Goal: Information Seeking & Learning: Check status

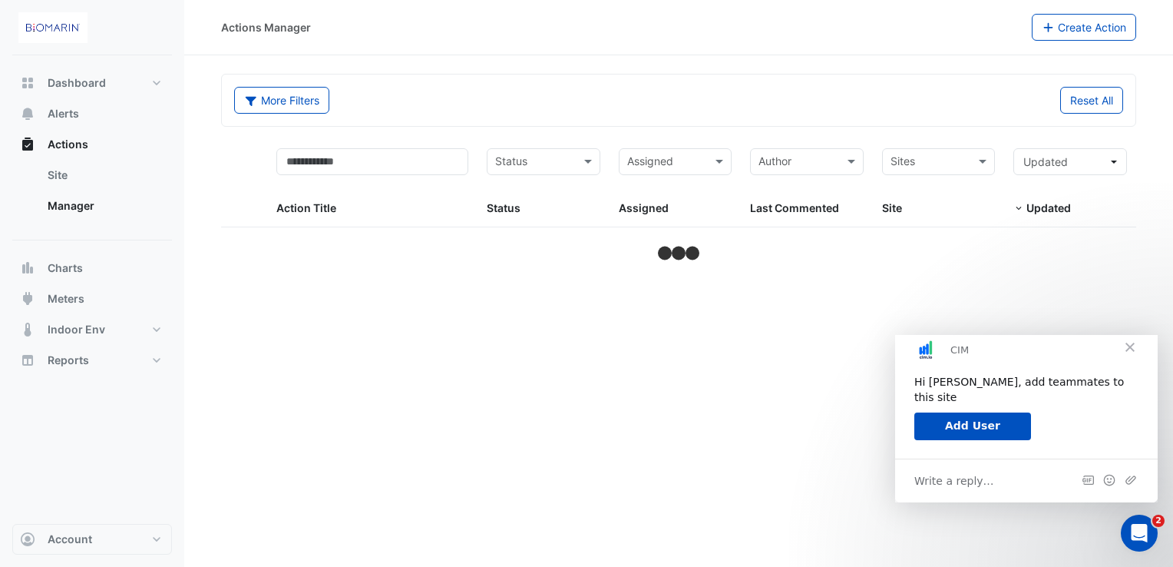
select select "**"
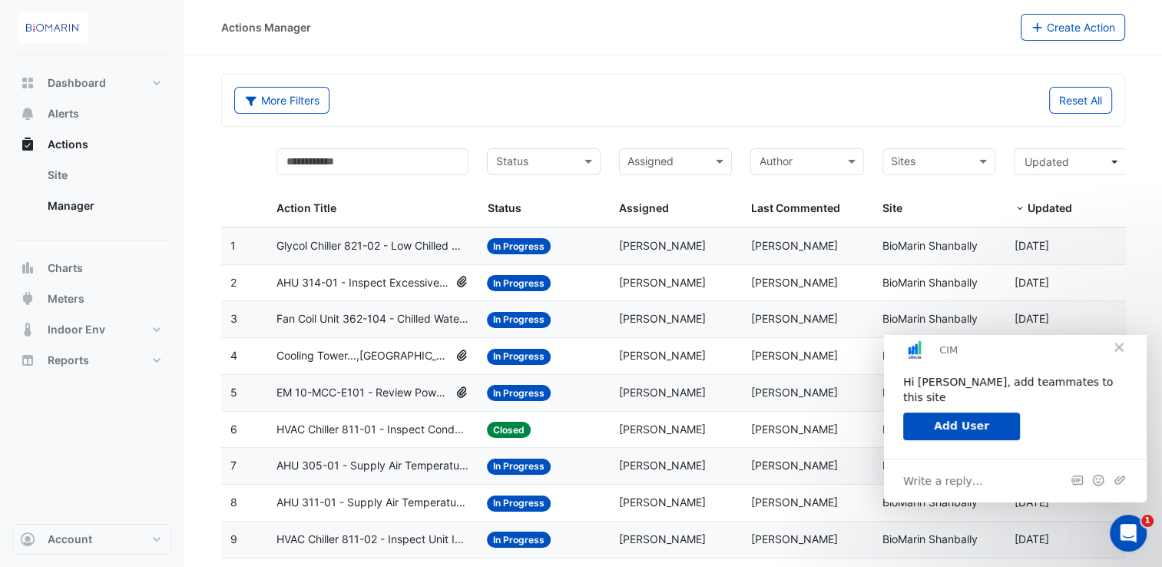
click at [1121, 360] on span "Close" at bounding box center [1118, 346] width 55 height 55
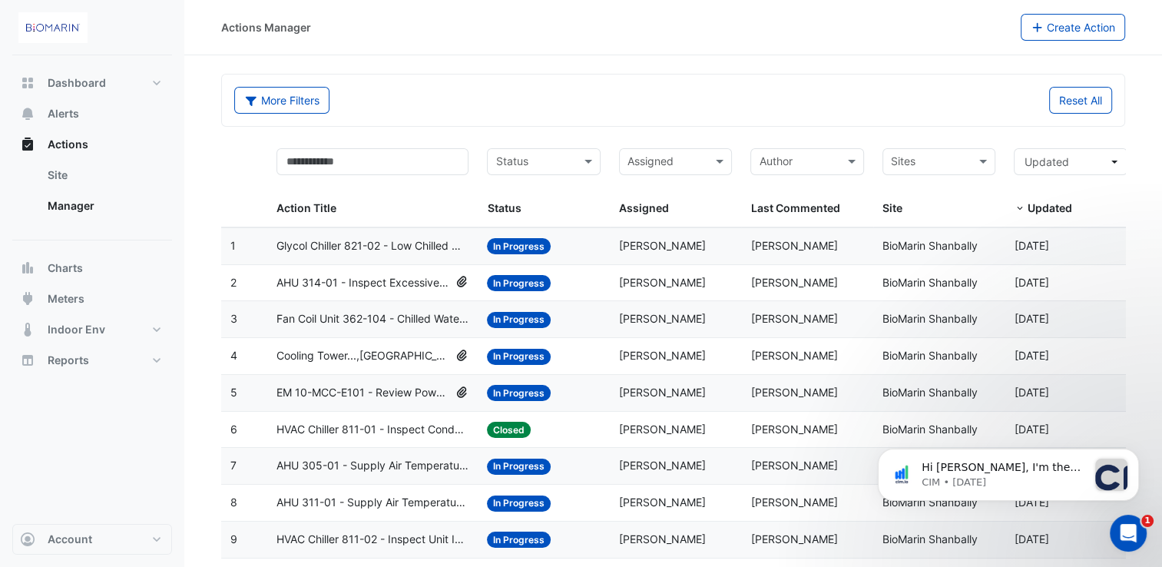
click at [364, 242] on span "Glycol Chiller 821-02 - Low Chilled Water Delta-T (Low Delta-T Syndrome) (Statu…" at bounding box center [372, 246] width 192 height 18
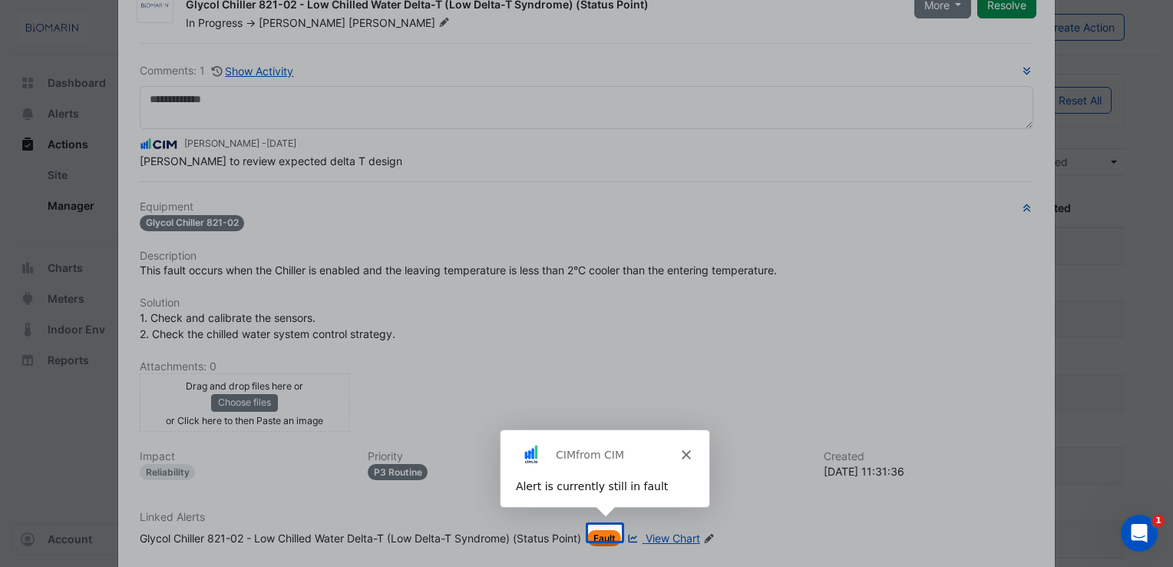
scroll to position [141, 0]
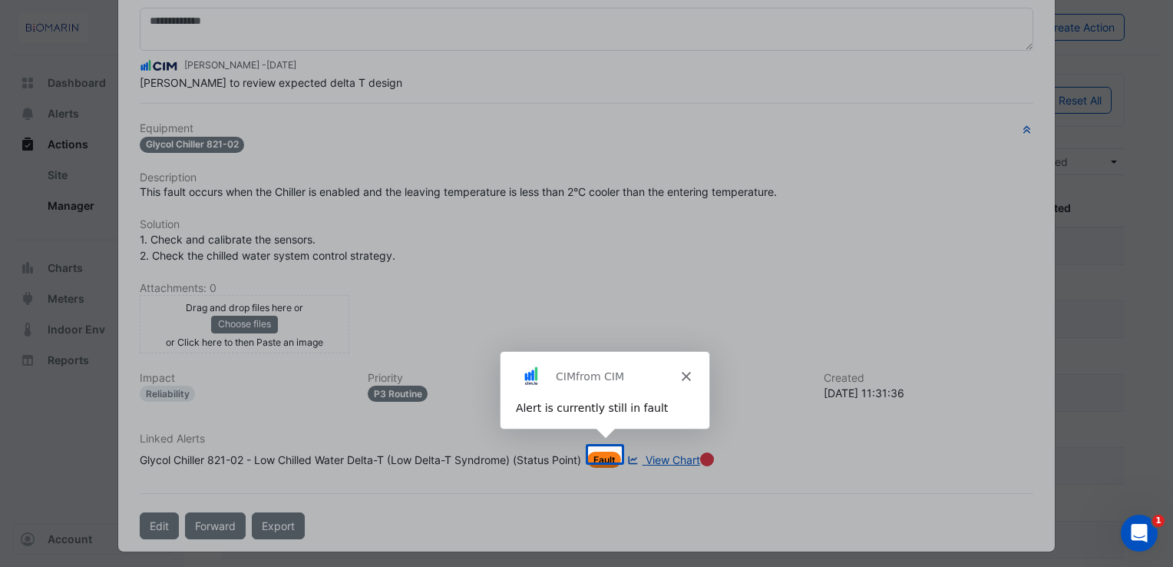
click at [683, 378] on polygon "Close" at bounding box center [685, 375] width 9 height 9
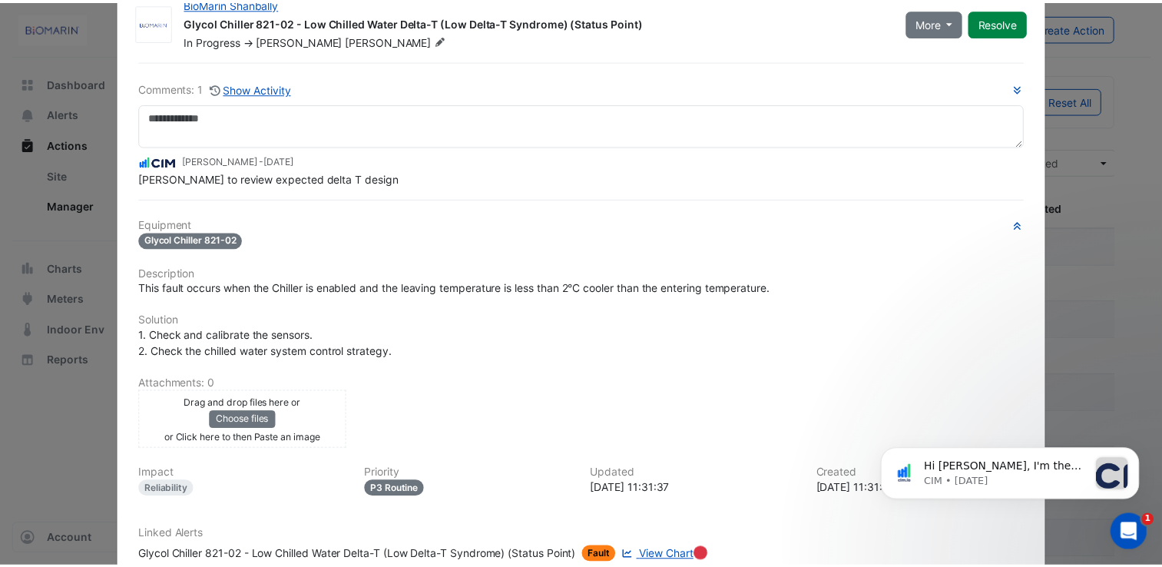
scroll to position [0, 0]
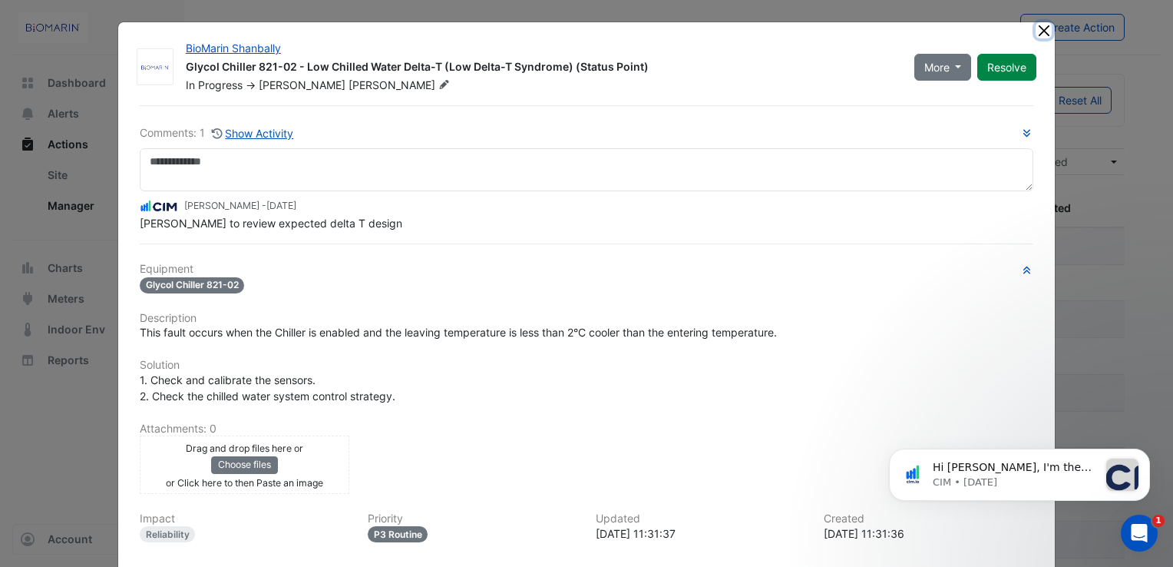
click at [1040, 34] on button "Close" at bounding box center [1044, 30] width 16 height 16
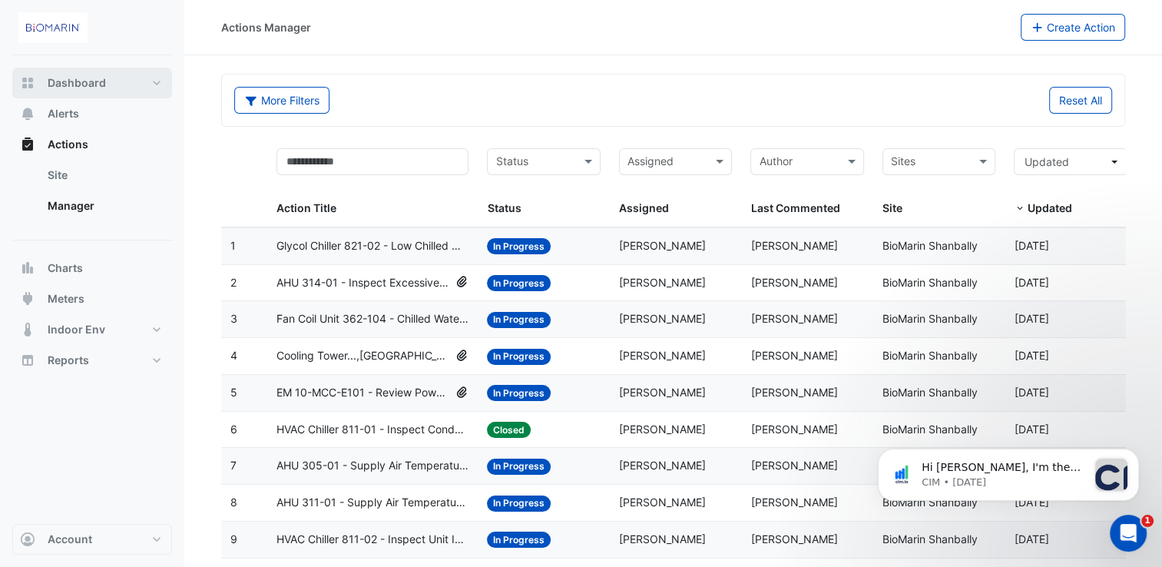
click at [99, 88] on span "Dashboard" at bounding box center [77, 82] width 58 height 15
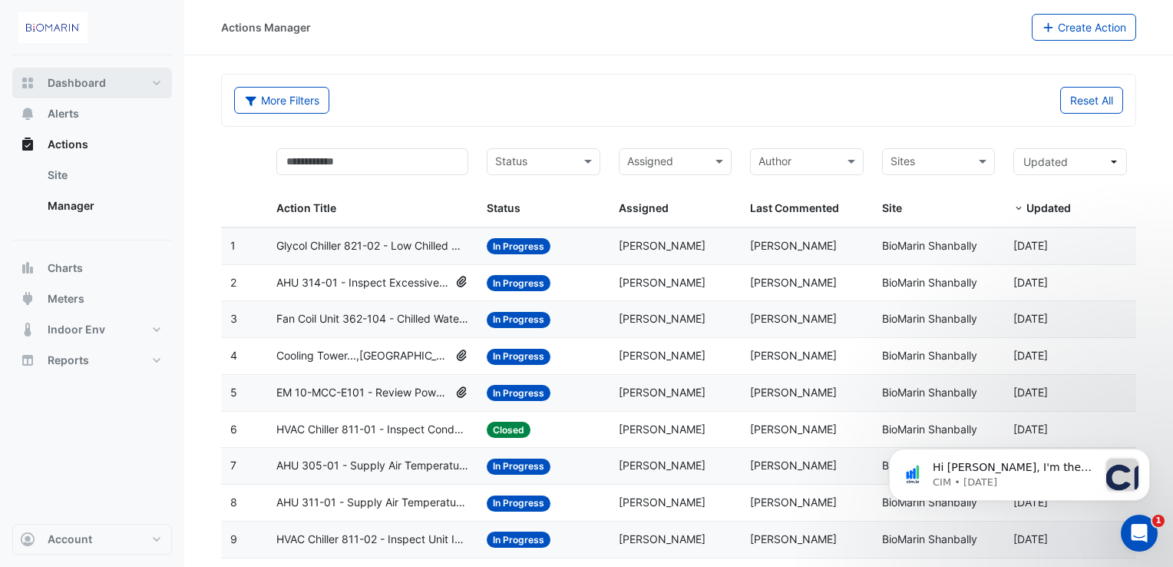
select select "**"
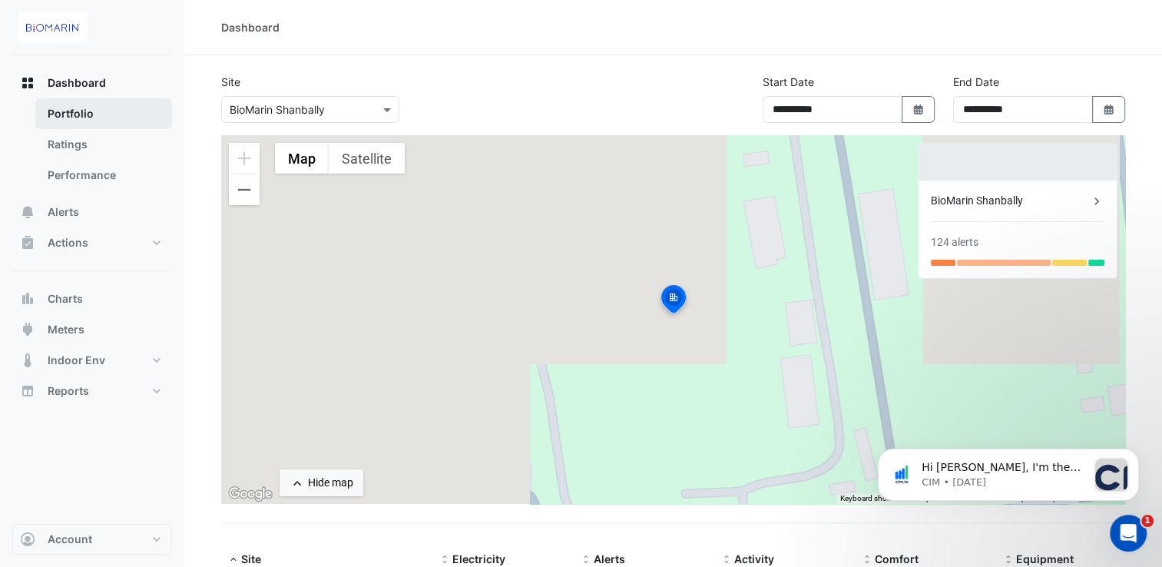
click at [87, 117] on link "Portfolio" at bounding box center [103, 113] width 137 height 31
click at [89, 141] on link "Ratings" at bounding box center [103, 144] width 137 height 31
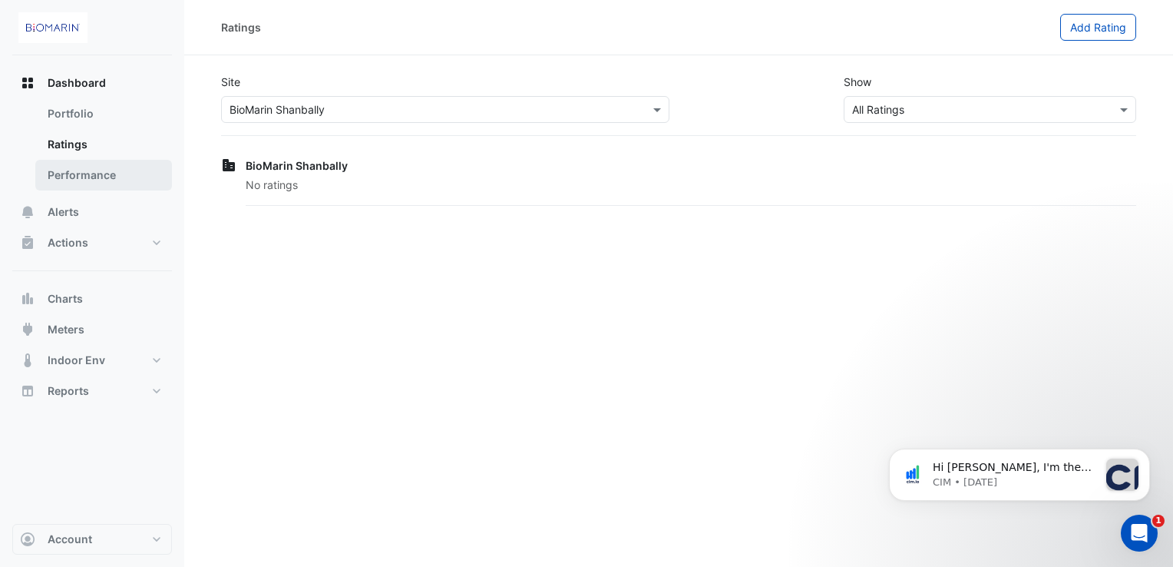
click at [92, 170] on link "Performance" at bounding box center [103, 175] width 137 height 31
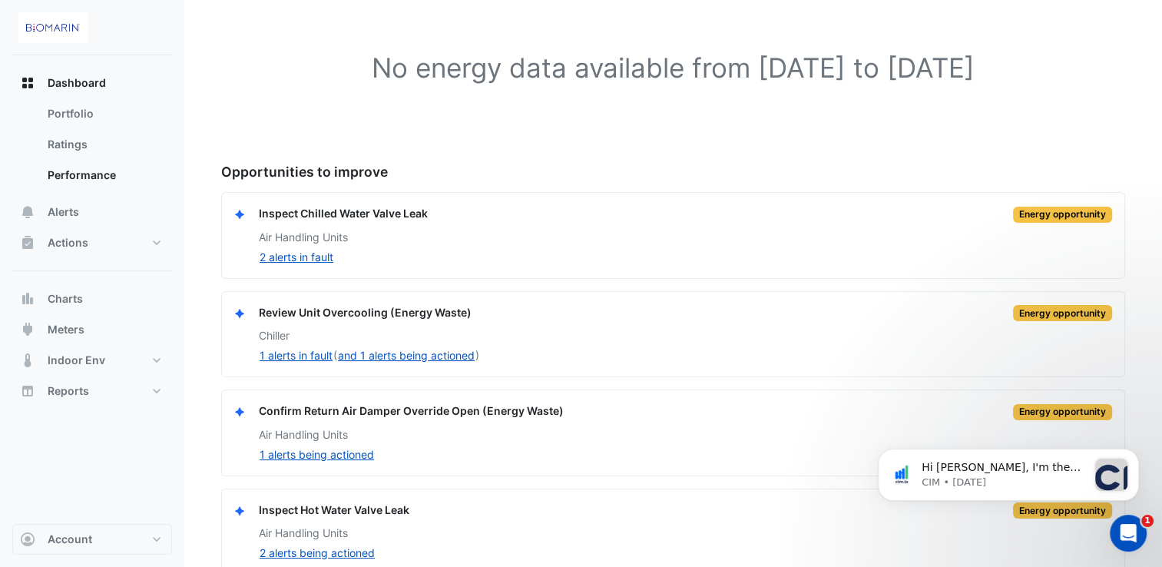
scroll to position [154, 0]
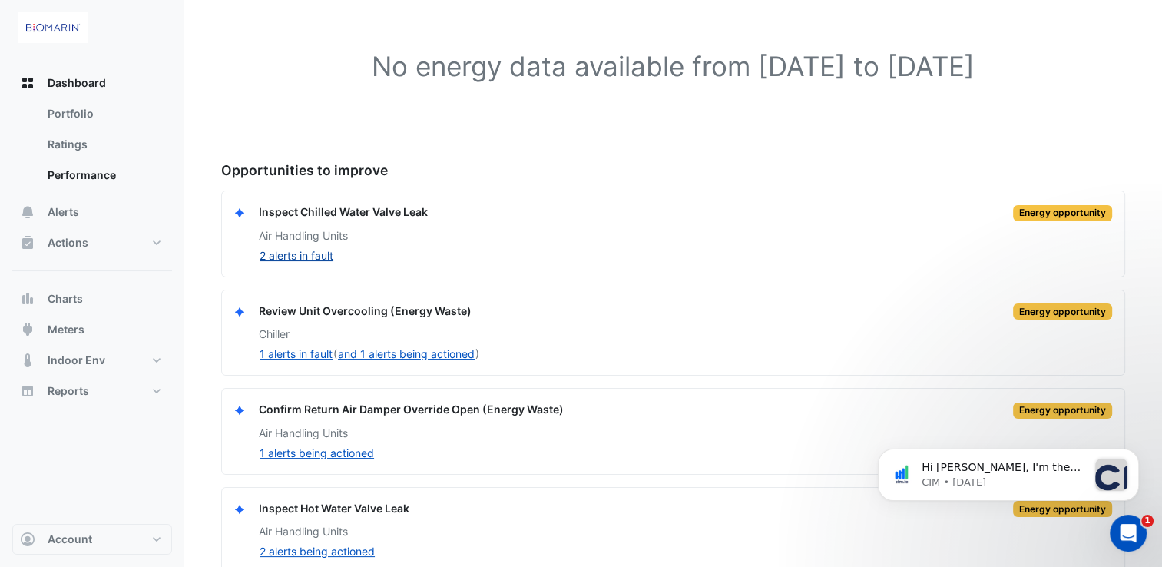
click at [297, 257] on button "2 alerts in fault" at bounding box center [296, 255] width 75 height 18
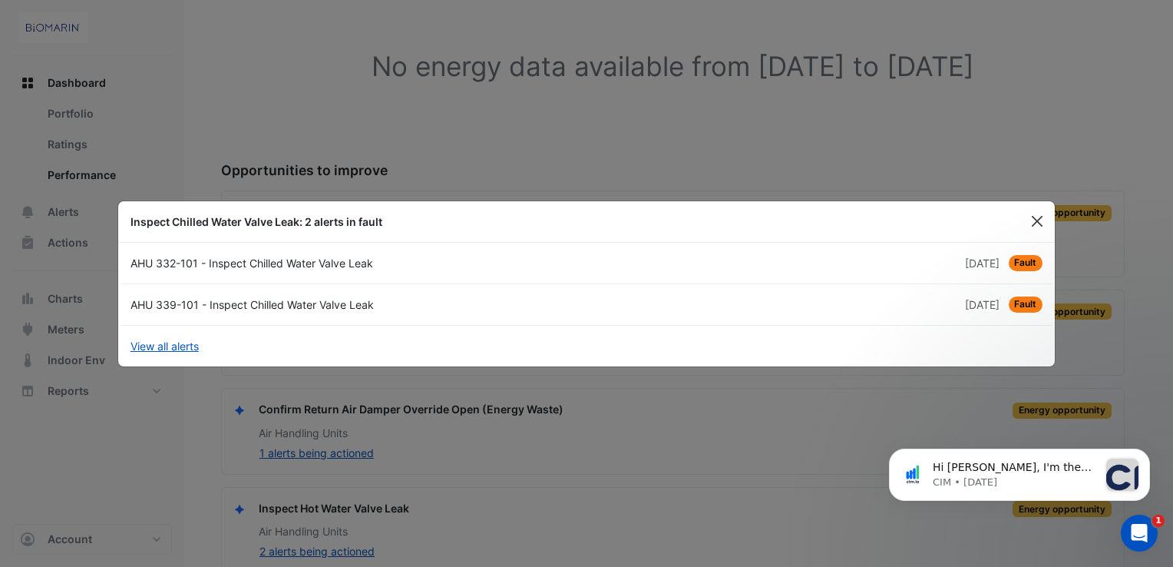
click at [1047, 223] on button "Close" at bounding box center [1037, 221] width 23 height 23
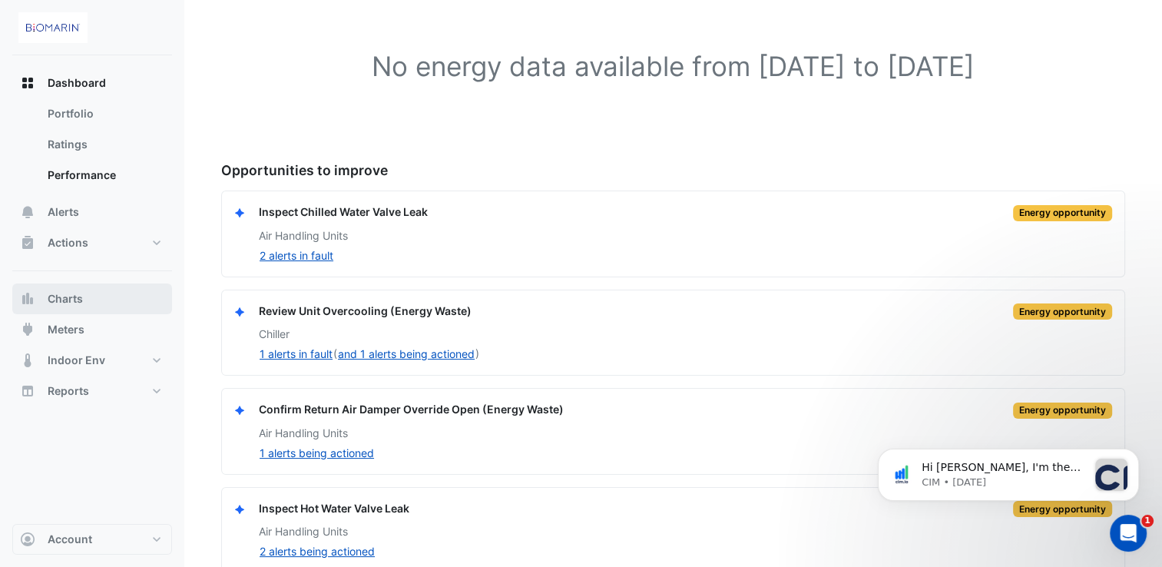
click at [71, 295] on span "Charts" at bounding box center [65, 298] width 35 height 15
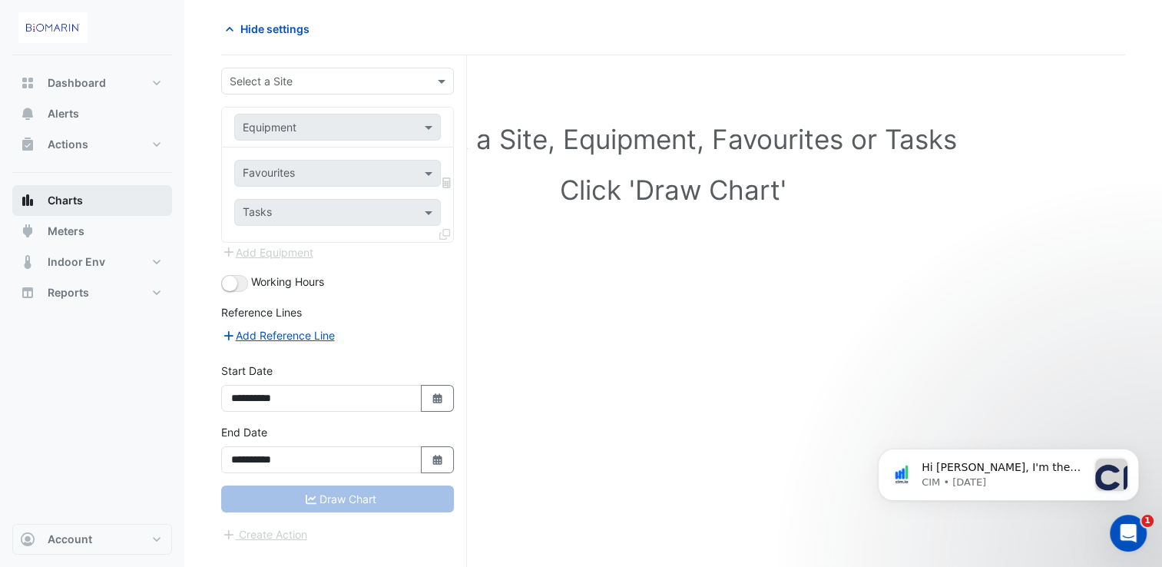
scroll to position [58, 0]
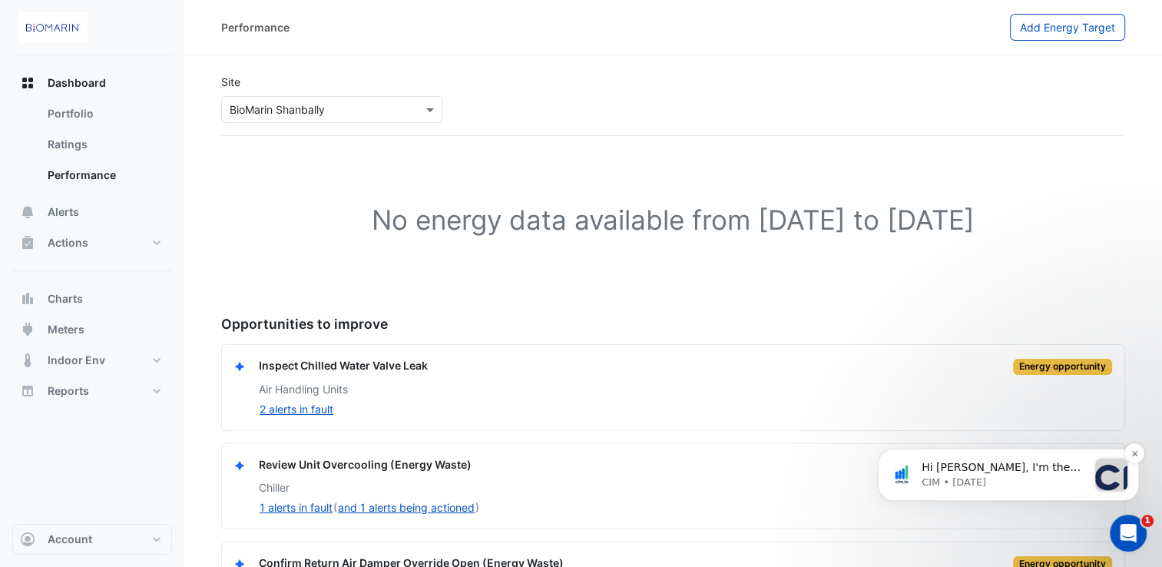
click at [988, 486] on p "CIM • [DATE]" at bounding box center [1004, 482] width 166 height 14
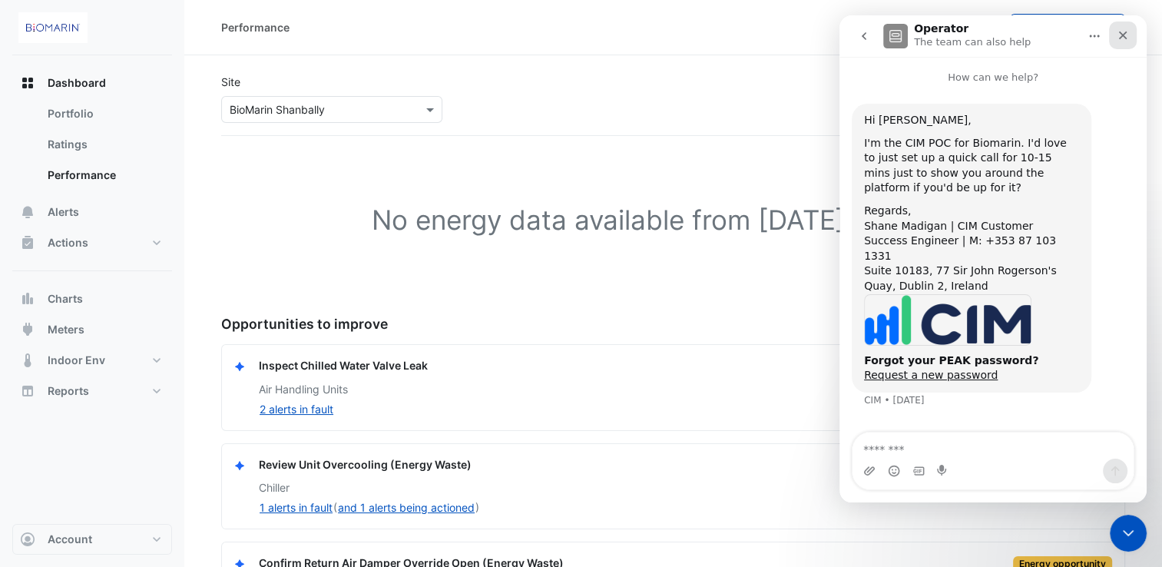
click at [1122, 38] on icon "Close" at bounding box center [1122, 35] width 12 height 12
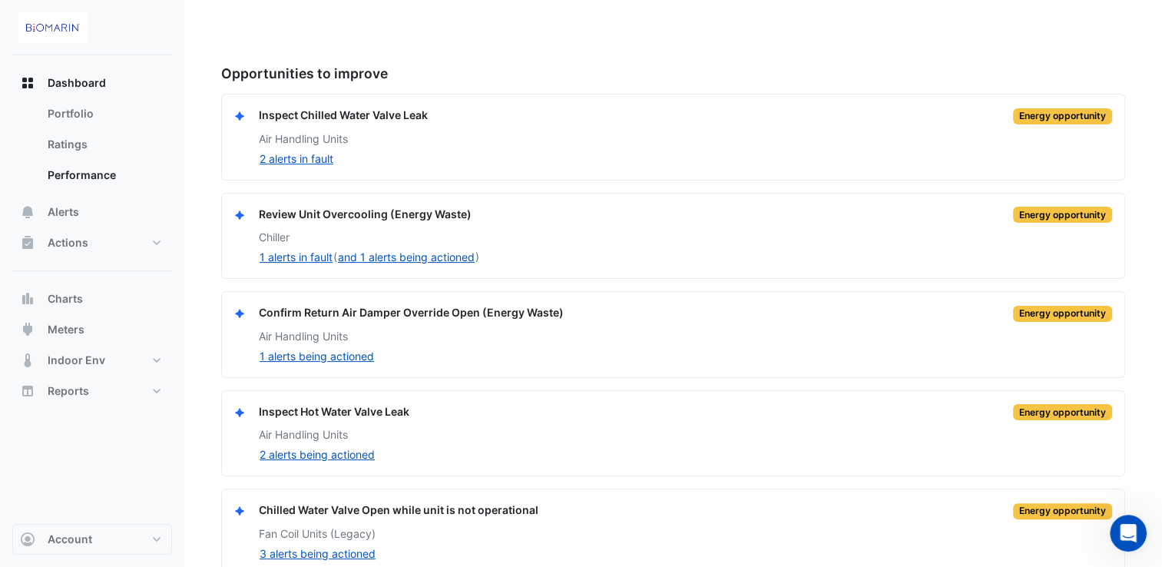
scroll to position [268, 0]
